Goal: Check status: Check status

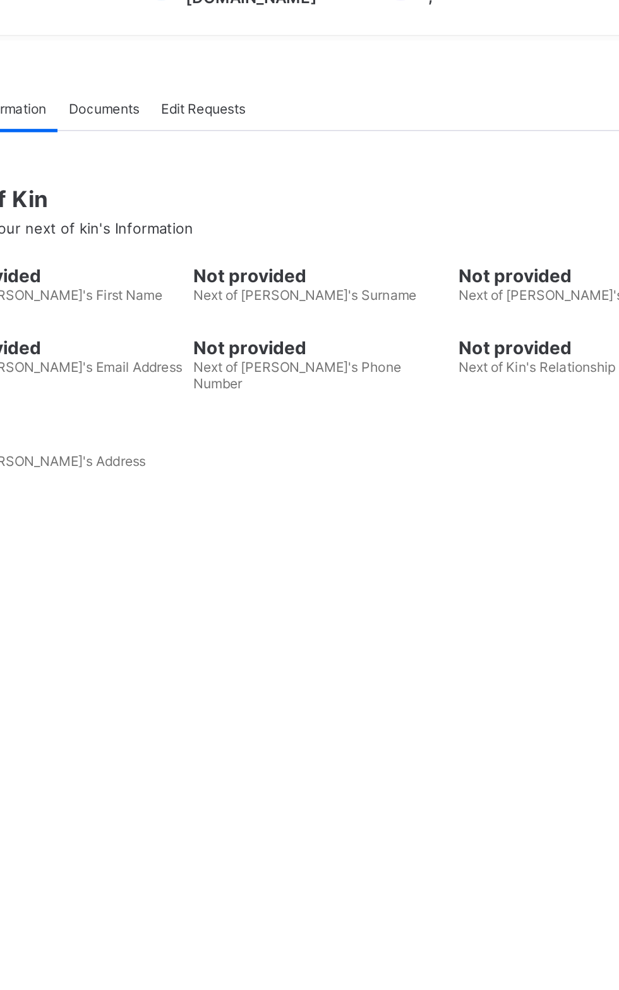
click at [100, 223] on span "Broadsheet" at bounding box center [101, 227] width 101 height 10
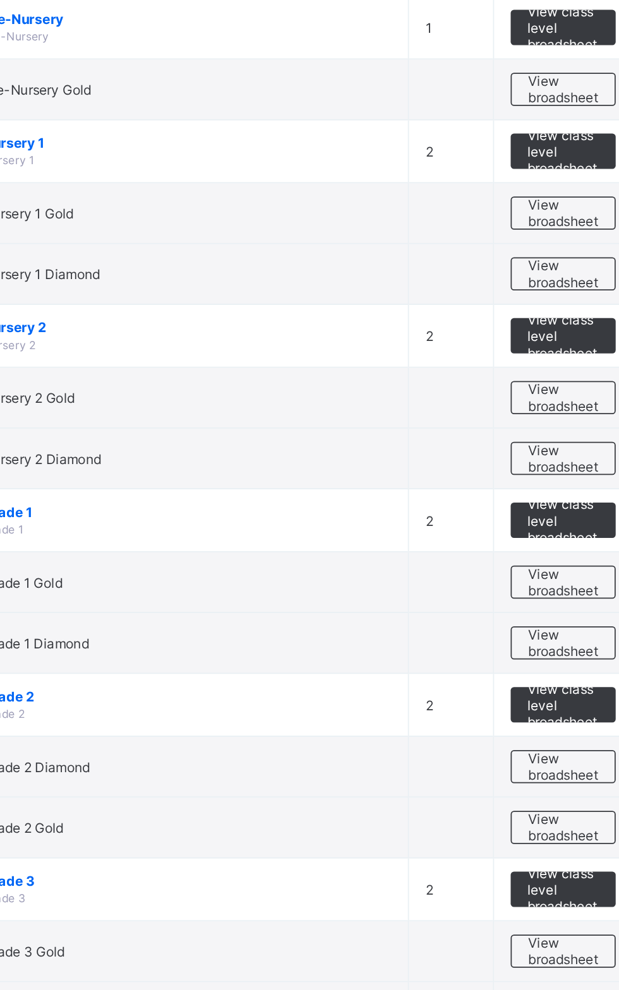
click at [553, 518] on span "View broadsheet" at bounding box center [557, 527] width 40 height 19
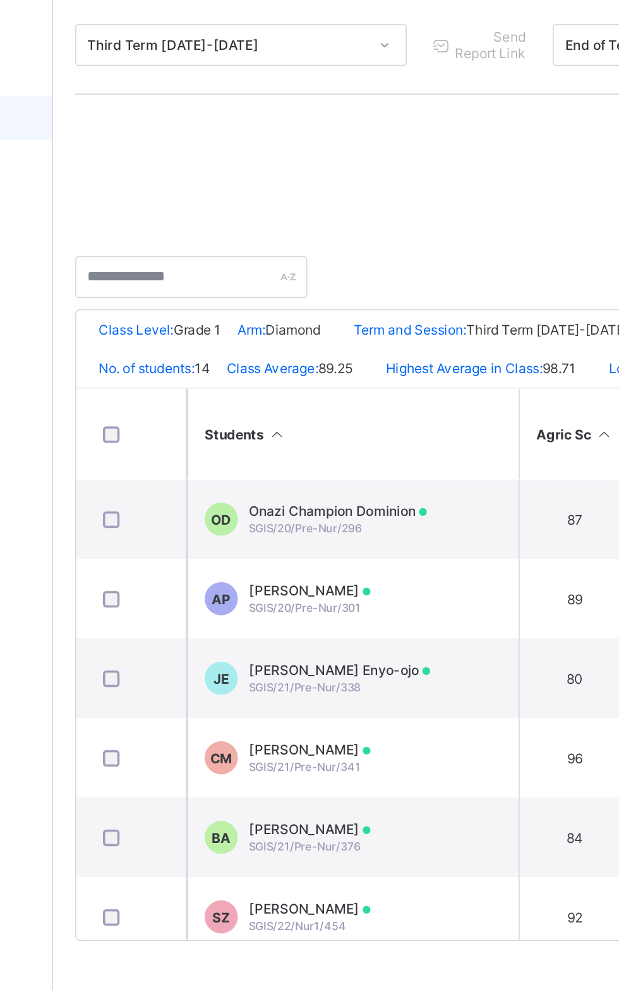
click at [297, 547] on span "[PERSON_NAME] Enyo-ojo" at bounding box center [315, 542] width 104 height 9
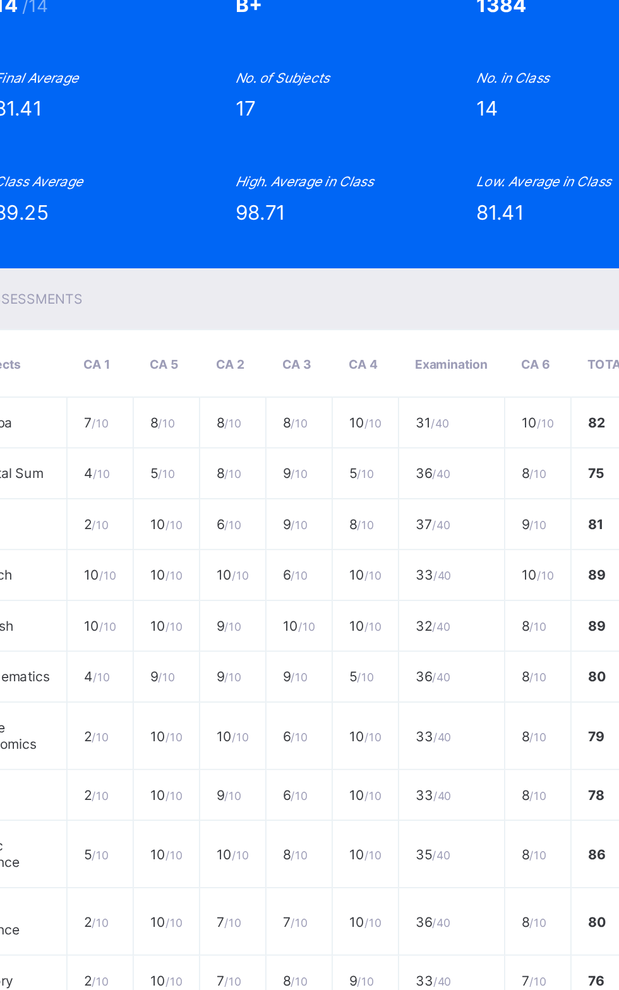
click at [518, 83] on div "View Reportsheet" at bounding box center [481, 73] width 74 height 20
click at [509, 83] on span "View Reportsheet" at bounding box center [481, 73] width 56 height 19
click at [501, 102] on div "JE SGIS/21/Pre-Nur/338 [PERSON_NAME] Enyo-ojo Grade 1 Diamond Approved End of T…" at bounding box center [309, 73] width 383 height 58
click at [509, 83] on span "View Reportsheet" at bounding box center [481, 73] width 56 height 19
